Goal: Task Accomplishment & Management: Manage account settings

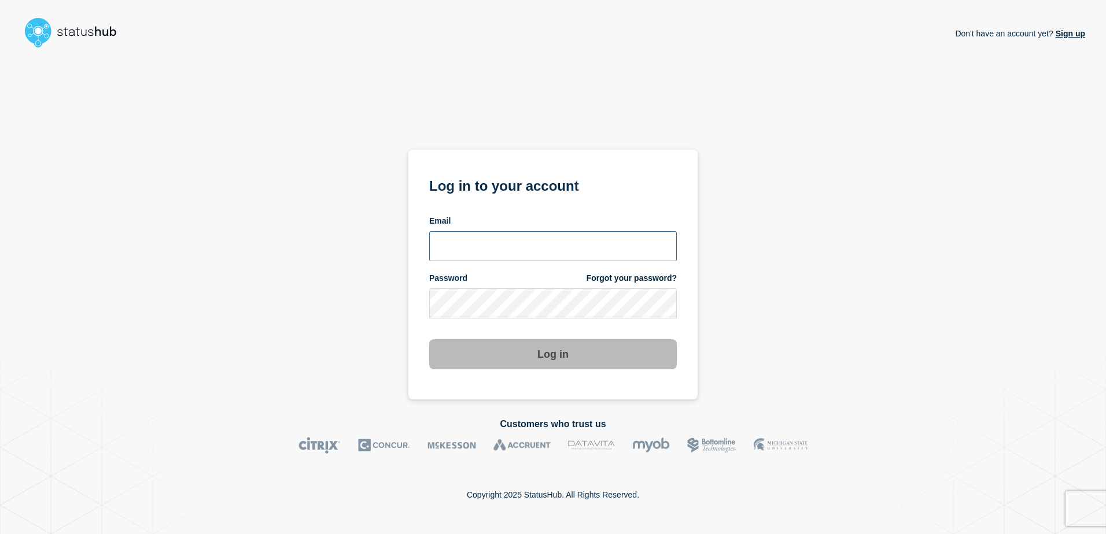
type input "alan.capistrano@kocho.co.uk"
click at [743, 327] on div "Don't have an account yet? Sign up Log in to your account Email alan.capistrano…" at bounding box center [553, 226] width 1064 height 347
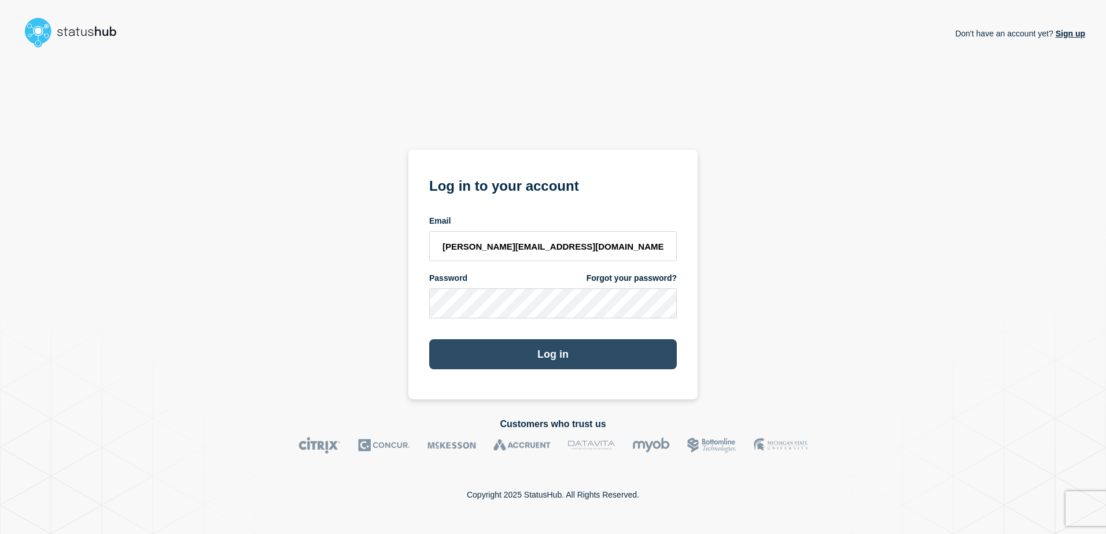
click at [629, 358] on button "Log in" at bounding box center [553, 355] width 248 height 30
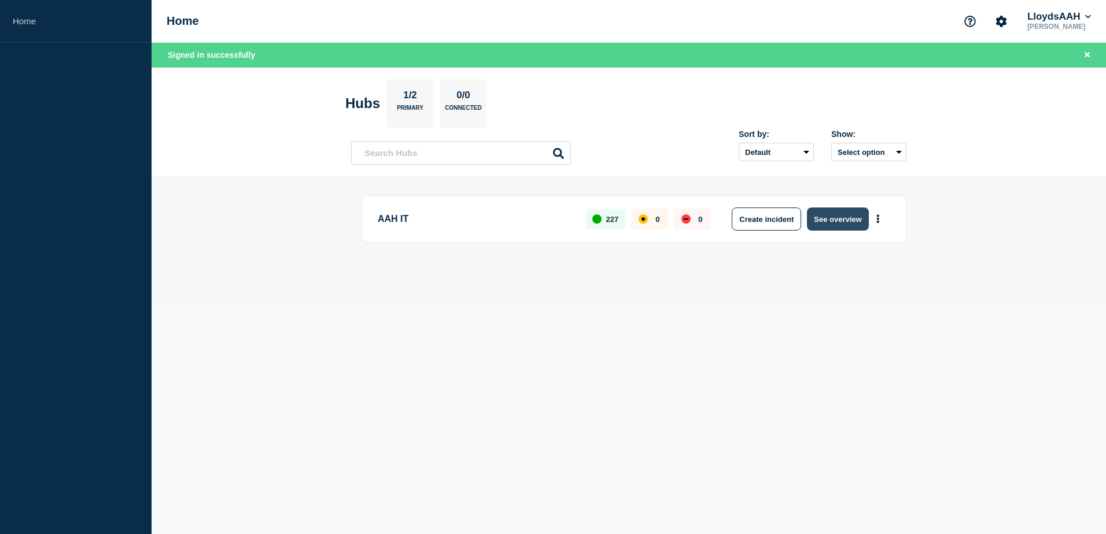
click at [839, 227] on button "See overview" at bounding box center [837, 219] width 61 height 23
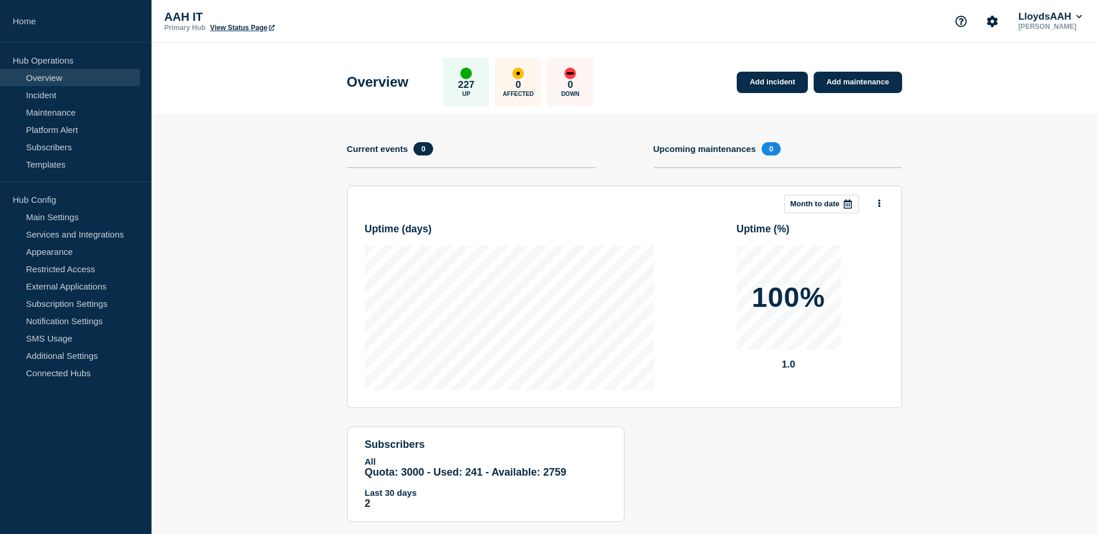
click at [247, 28] on link "View Status Page" at bounding box center [242, 28] width 64 height 8
click at [90, 282] on link "External Applications" at bounding box center [70, 286] width 140 height 17
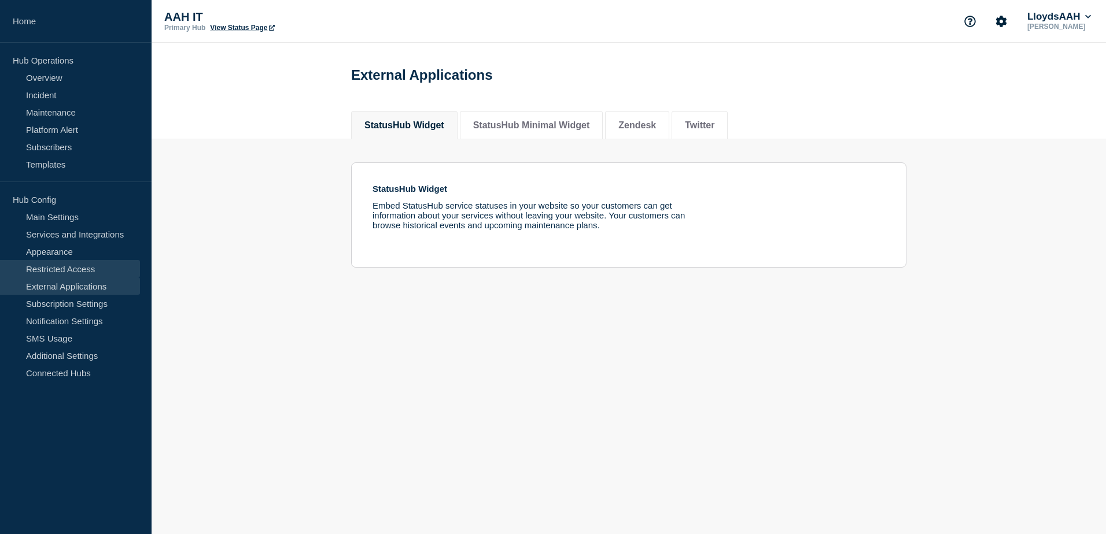
click at [82, 270] on link "Restricted Access" at bounding box center [70, 268] width 140 height 17
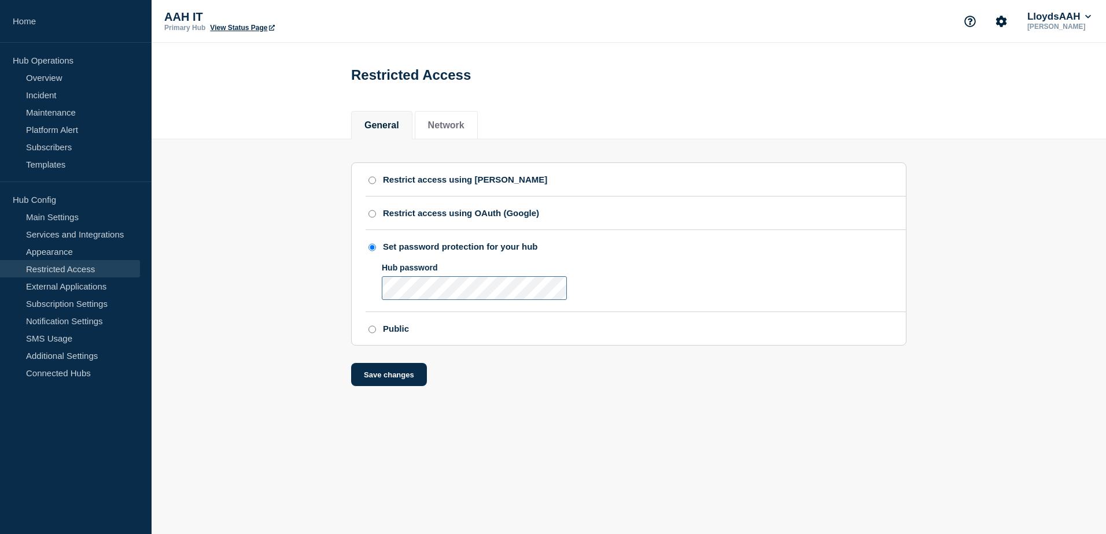
click at [352, 301] on section "Restrict access using [PERSON_NAME] Restrict access using OAuth (Google) Set pa…" at bounding box center [628, 255] width 555 height 184
click at [663, 301] on form "Hub password" at bounding box center [629, 282] width 494 height 38
click at [384, 386] on button "Save changes" at bounding box center [389, 374] width 76 height 23
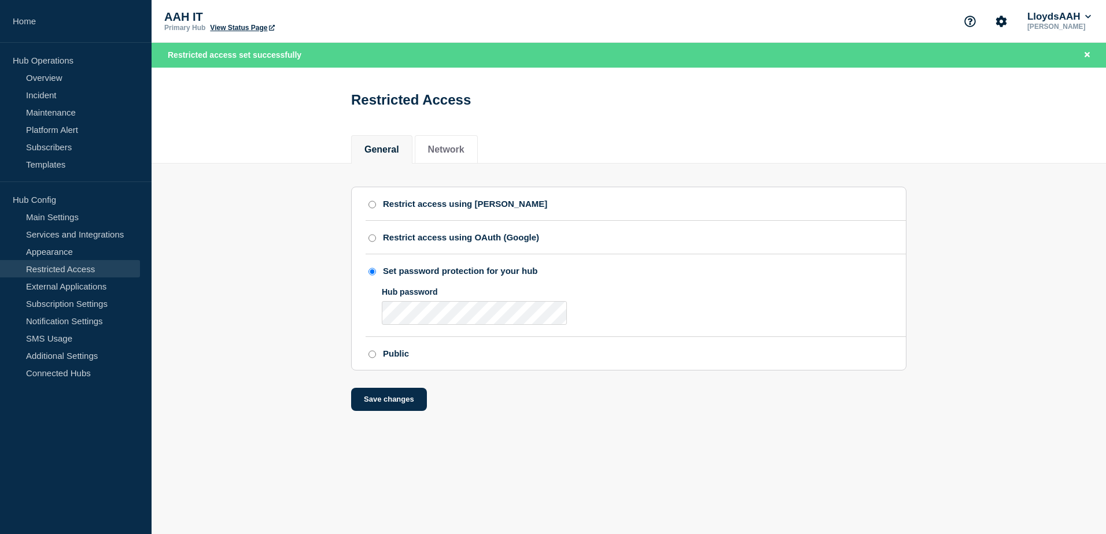
drag, startPoint x: 673, startPoint y: 353, endPoint x: 648, endPoint y: 345, distance: 25.6
click at [670, 349] on li "Public" at bounding box center [636, 353] width 540 height 33
click at [261, 320] on section "Restrict access using SAML Restrict access using OAuth (Google) Set password pr…" at bounding box center [629, 288] width 954 height 248
click at [583, 120] on div "Restricted Access" at bounding box center [628, 96] width 581 height 57
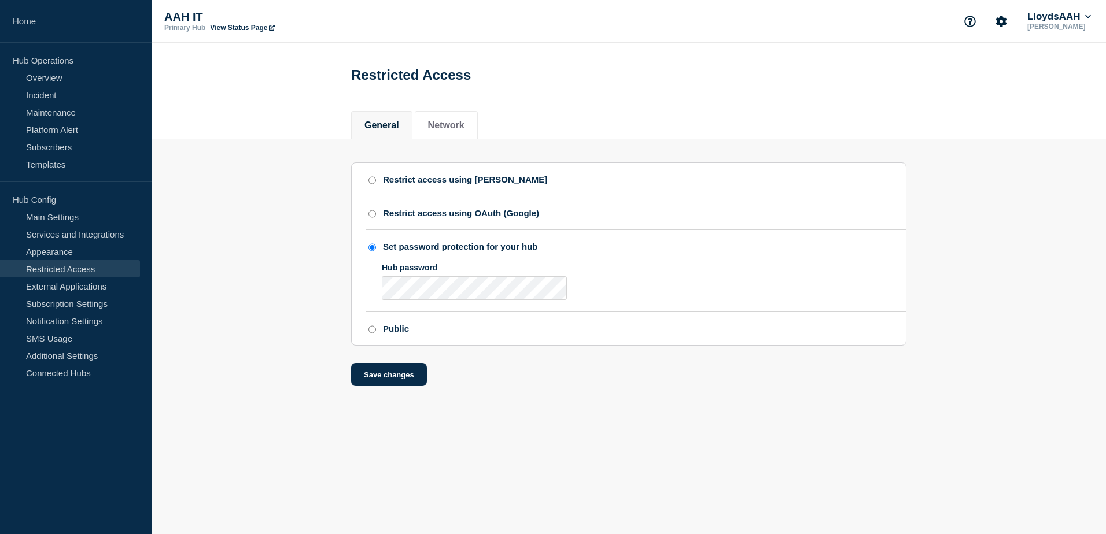
click at [453, 287] on div "Hub password" at bounding box center [474, 282] width 185 height 38
click at [384, 386] on button "Save changes" at bounding box center [389, 374] width 76 height 23
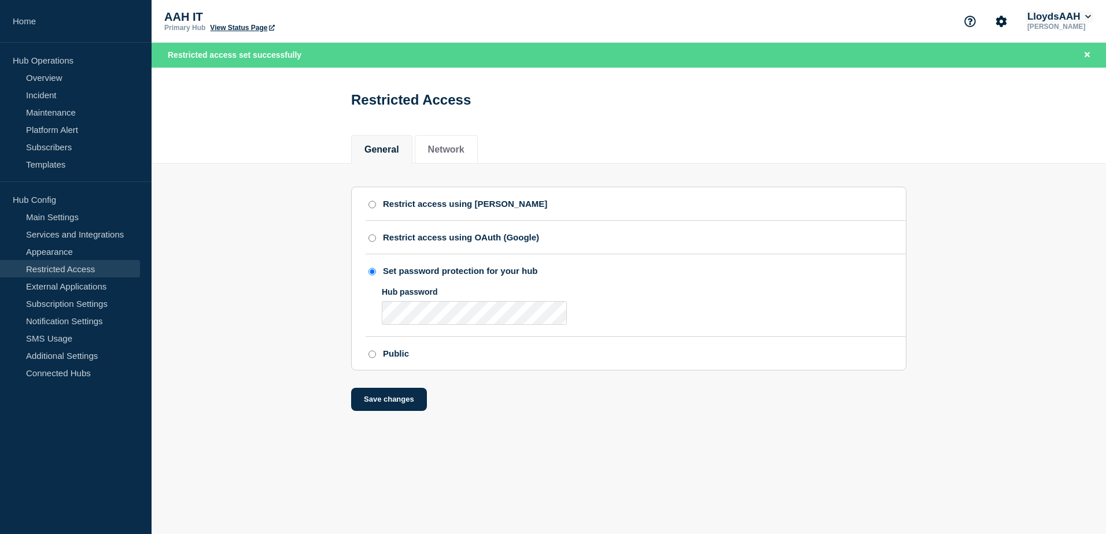
click at [1083, 20] on button "LloydsAAH" at bounding box center [1059, 17] width 68 height 12
click at [1075, 80] on section "Account Kocho LloydsAAH" at bounding box center [1058, 59] width 86 height 68
click at [1061, 61] on button "Kocho" at bounding box center [1052, 58] width 32 height 11
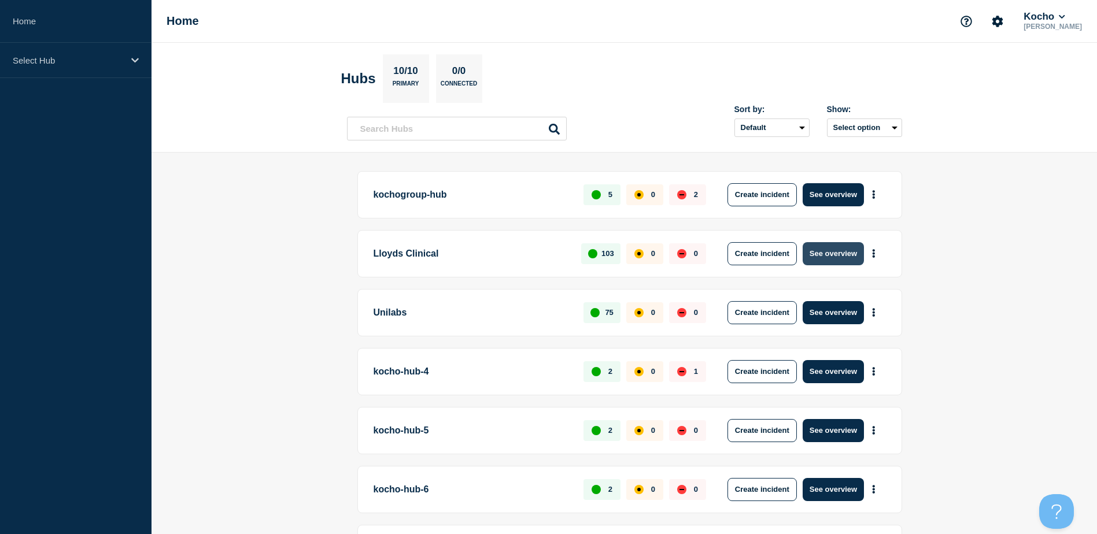
click at [820, 259] on button "See overview" at bounding box center [833, 253] width 61 height 23
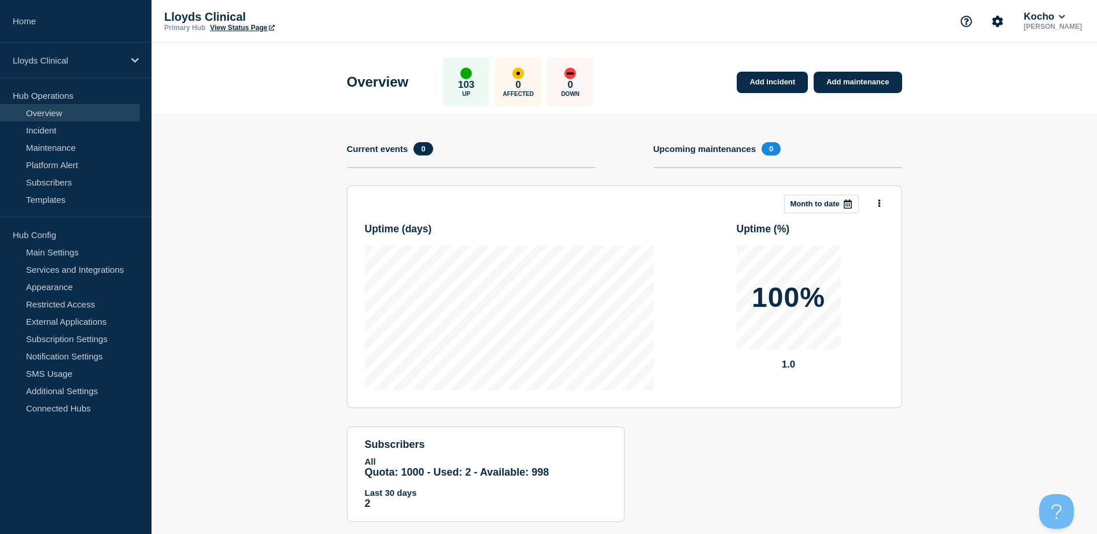
click at [261, 28] on link "View Status Page" at bounding box center [242, 28] width 64 height 8
click at [71, 304] on link "Restricted Access" at bounding box center [70, 304] width 140 height 17
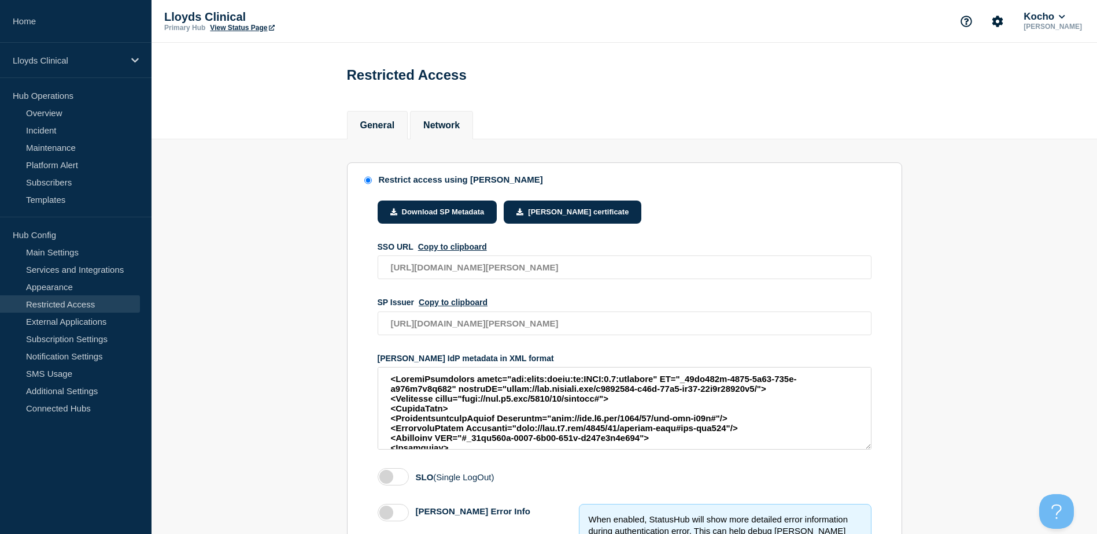
click at [429, 134] on li "Network" at bounding box center [441, 125] width 63 height 28
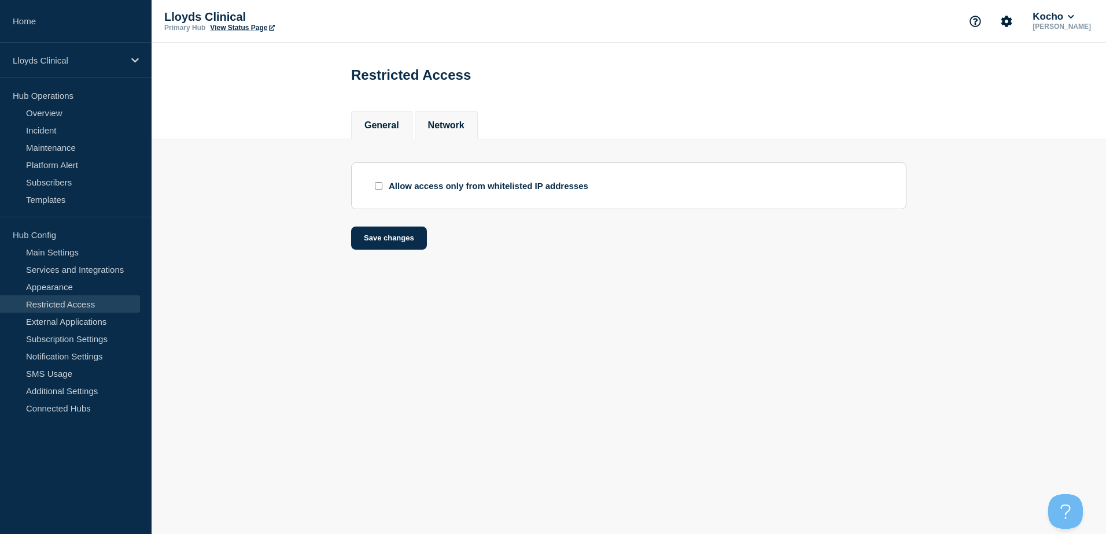
click at [383, 122] on button "General" at bounding box center [381, 125] width 35 height 10
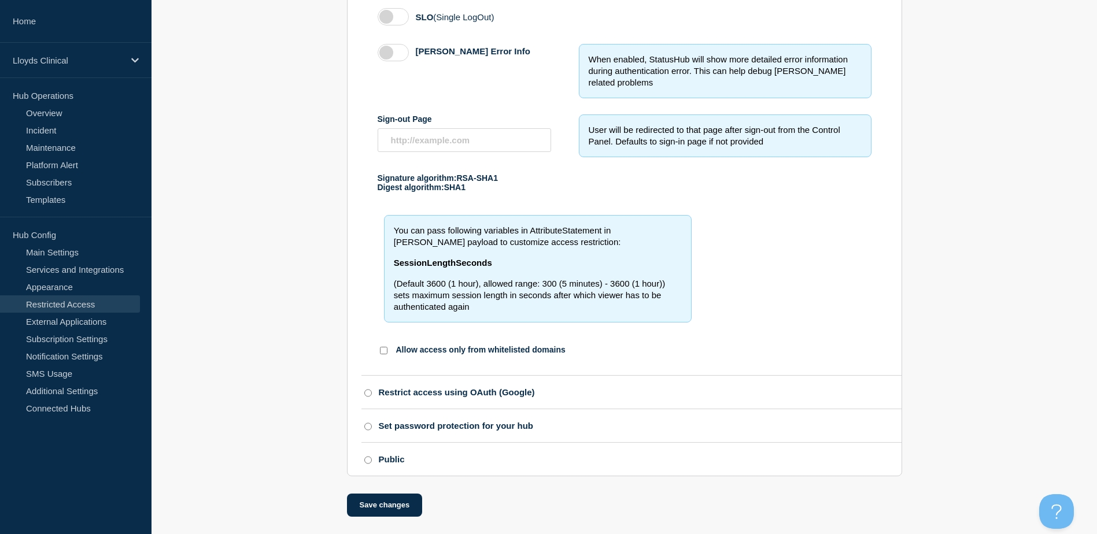
scroll to position [475, 0]
click at [223, 322] on section "Restrict access using [PERSON_NAME] Download SP Metadata [PERSON_NAME] certific…" at bounding box center [625, 98] width 946 height 838
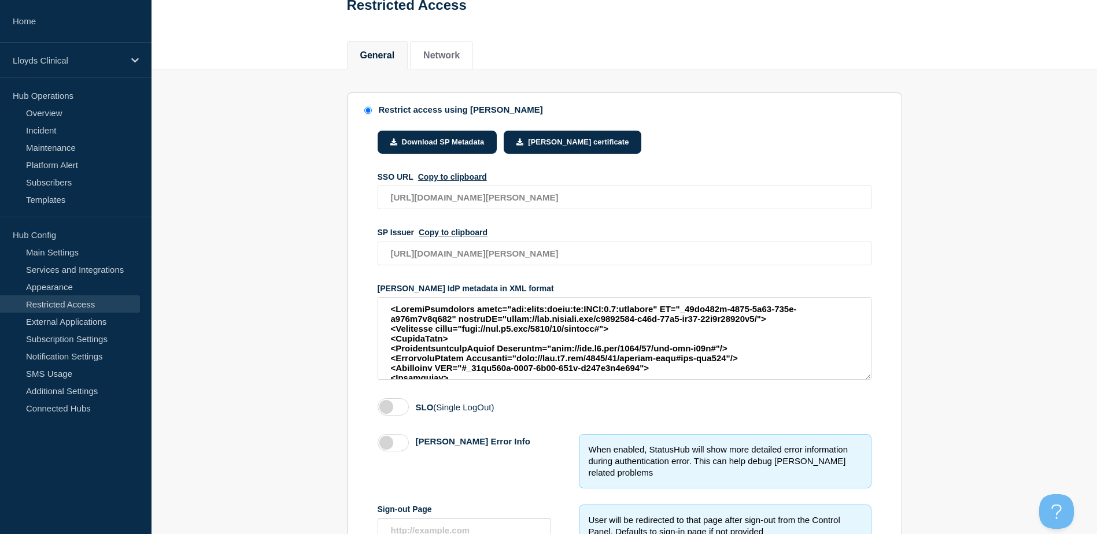
scroll to position [0, 0]
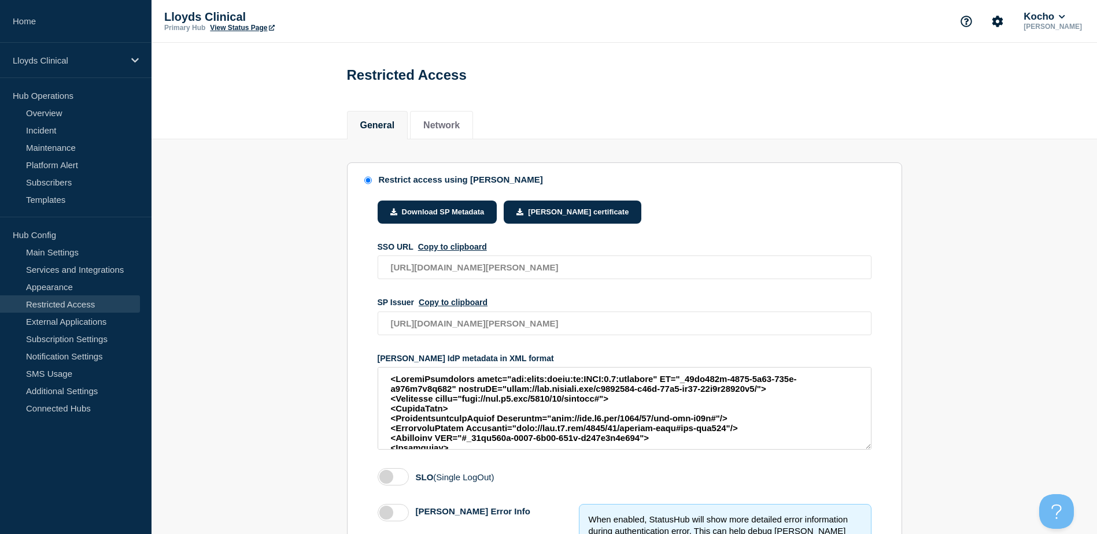
click at [263, 27] on link "View Status Page" at bounding box center [242, 28] width 64 height 8
